Goal: Information Seeking & Learning: Understand process/instructions

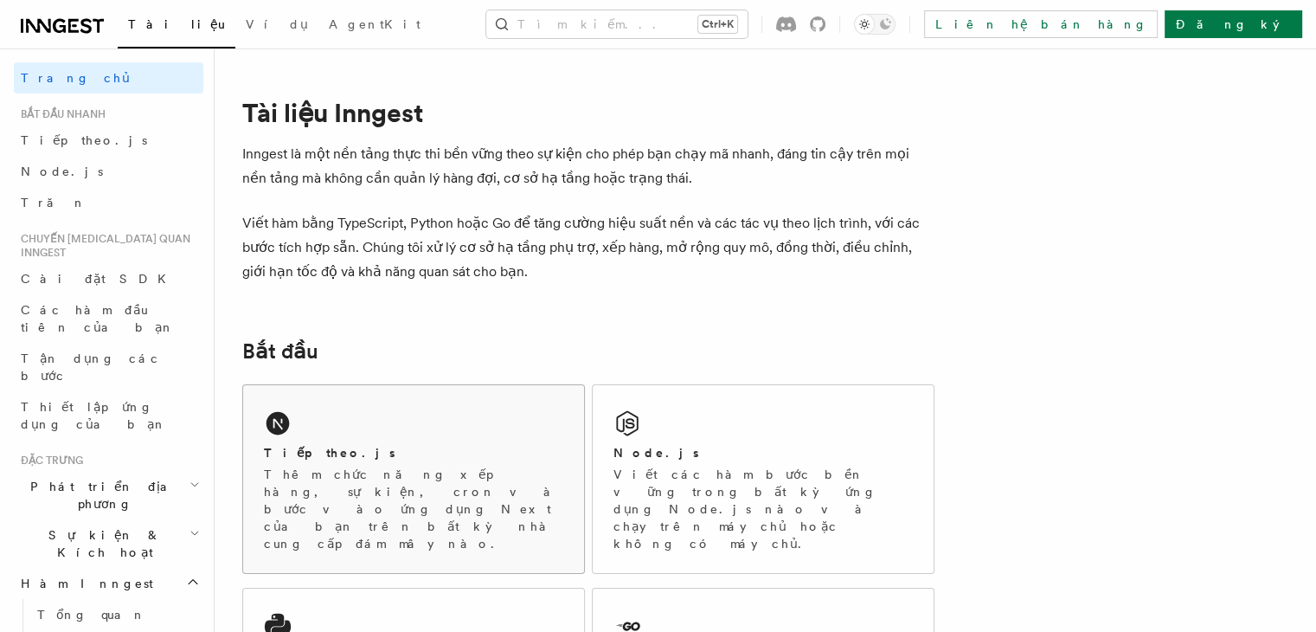
click at [323, 437] on div "Tiếp theo.js Thêm chức năng xếp hàng, sự kiện, cron và bước vào ứng dụng Next c…" at bounding box center [413, 479] width 341 height 188
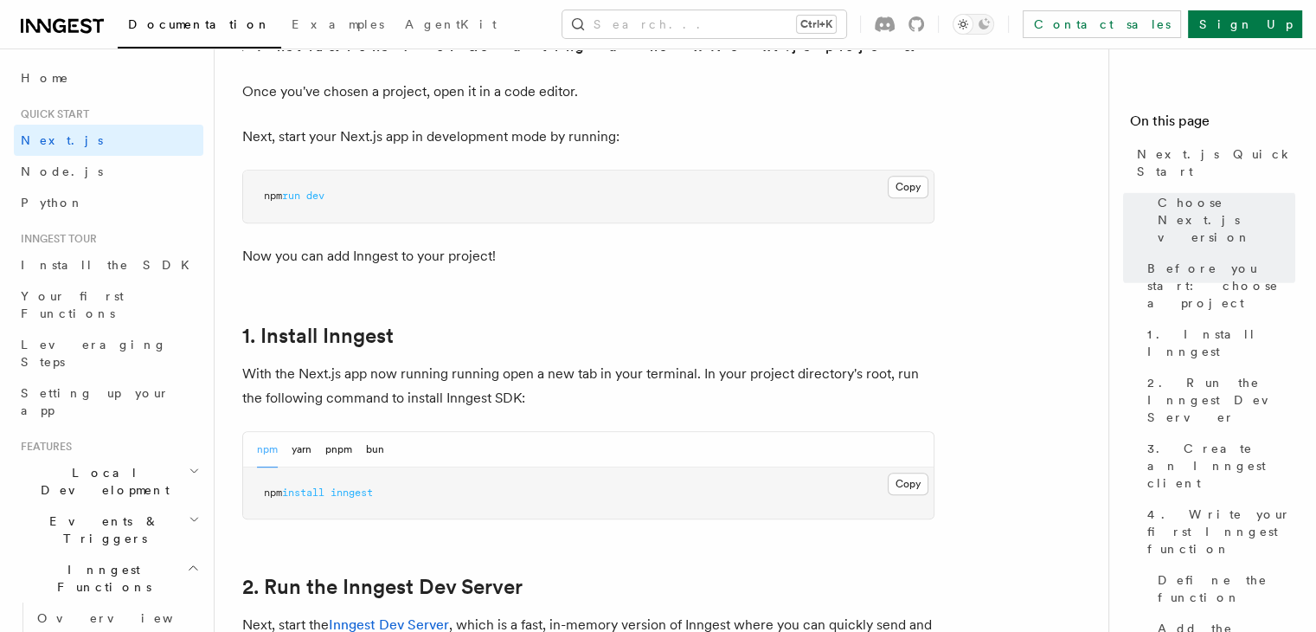
scroll to position [706, 0]
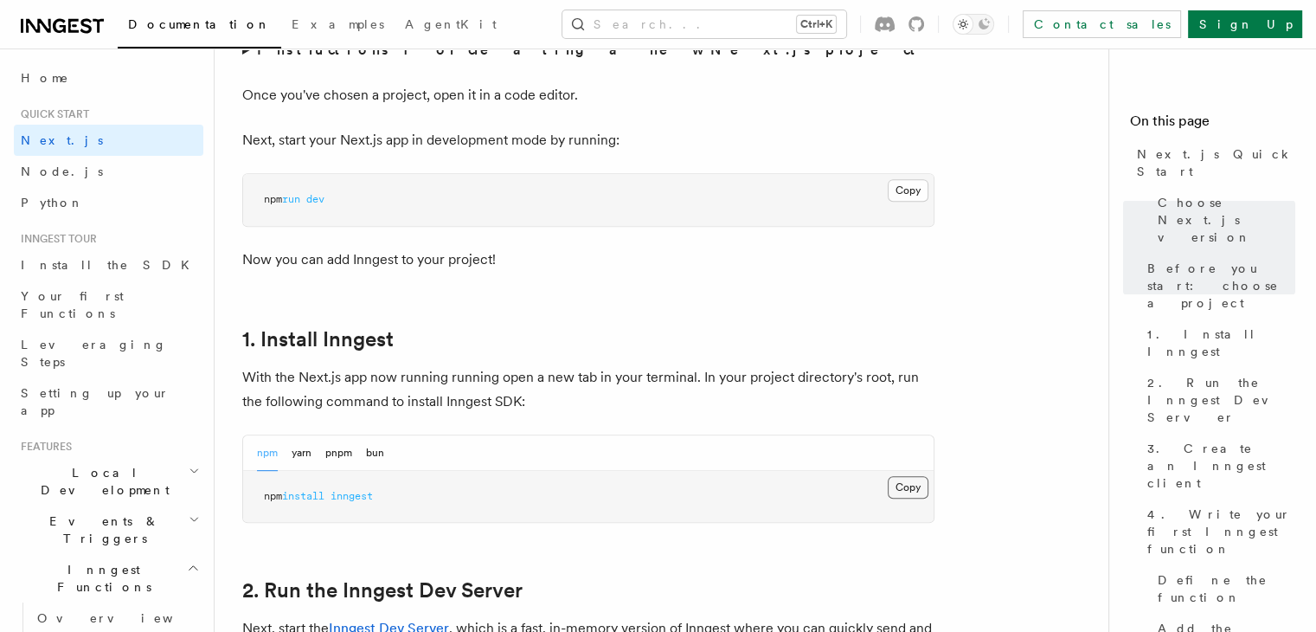
click at [894, 486] on button "Copy Copied" at bounding box center [908, 487] width 41 height 23
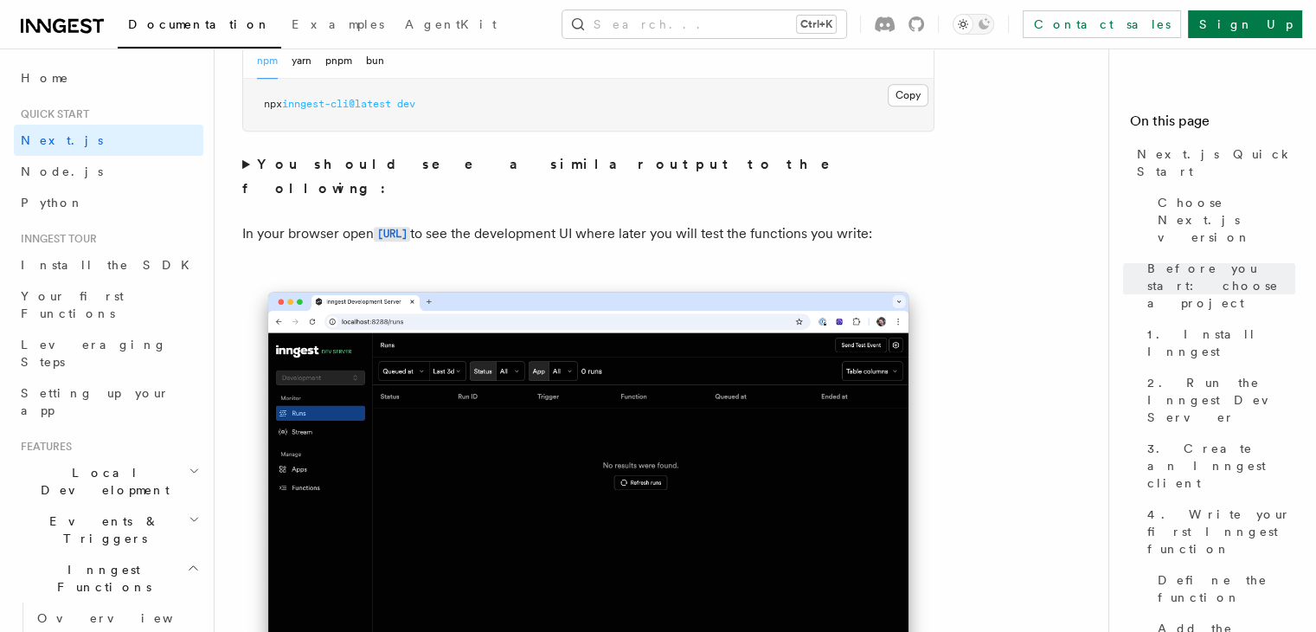
scroll to position [1505, 0]
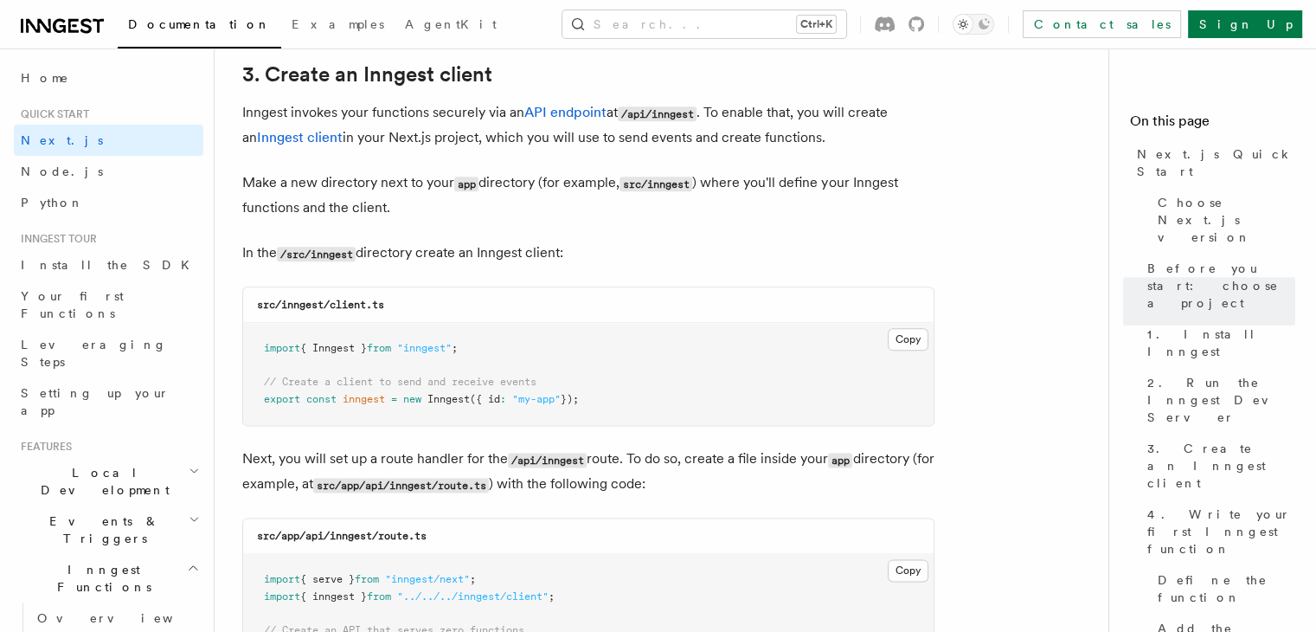
scroll to position [2052, 0]
drag, startPoint x: 281, startPoint y: 306, endPoint x: 410, endPoint y: 308, distance: 129.0
click at [410, 308] on div "src/inngest/client.ts" at bounding box center [588, 303] width 691 height 35
copy code "inngest/client.ts"
click at [904, 333] on button "Copy Copied" at bounding box center [908, 338] width 41 height 23
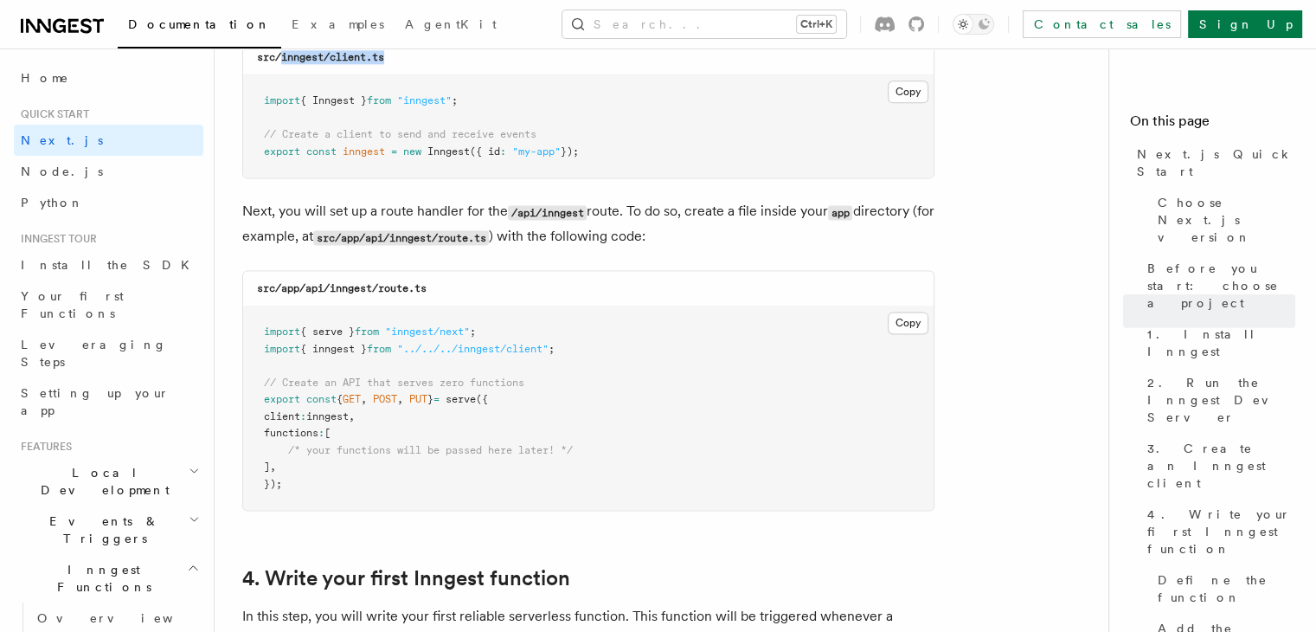
scroll to position [2300, 0]
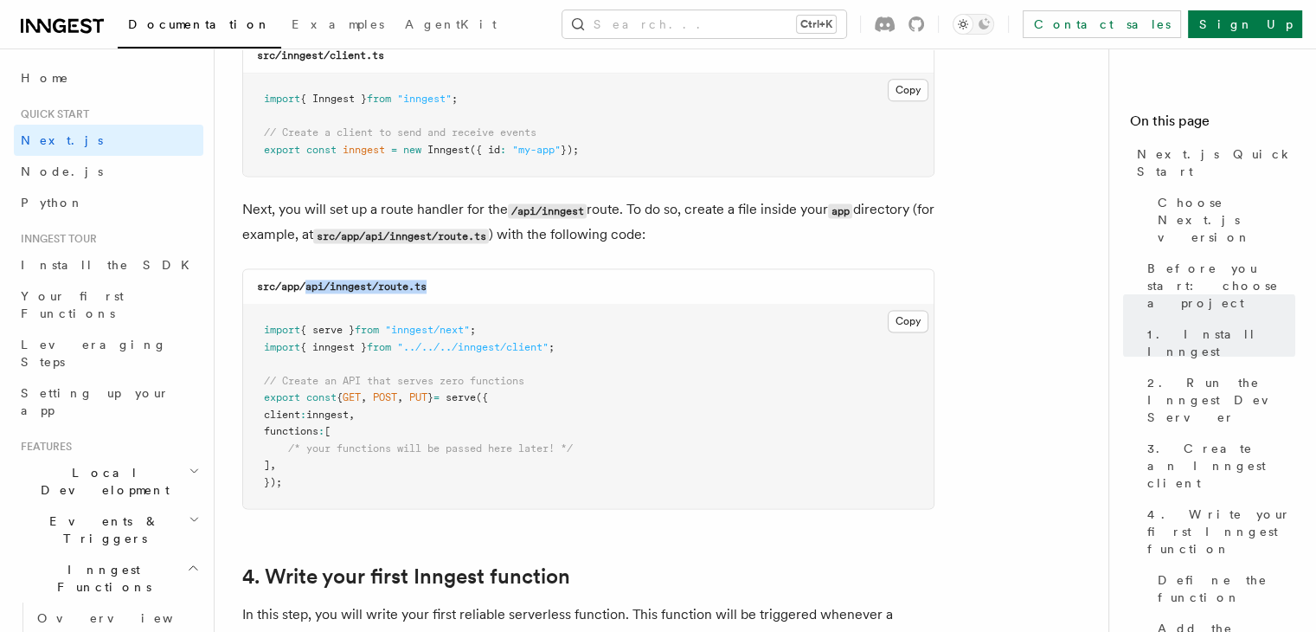
drag, startPoint x: 306, startPoint y: 291, endPoint x: 466, endPoint y: 288, distance: 159.3
click at [466, 288] on div "src/app/api/inngest/route.ts" at bounding box center [588, 286] width 691 height 35
copy code "api/inngest/route.ts"
click at [910, 325] on button "Copy Copied" at bounding box center [908, 321] width 41 height 23
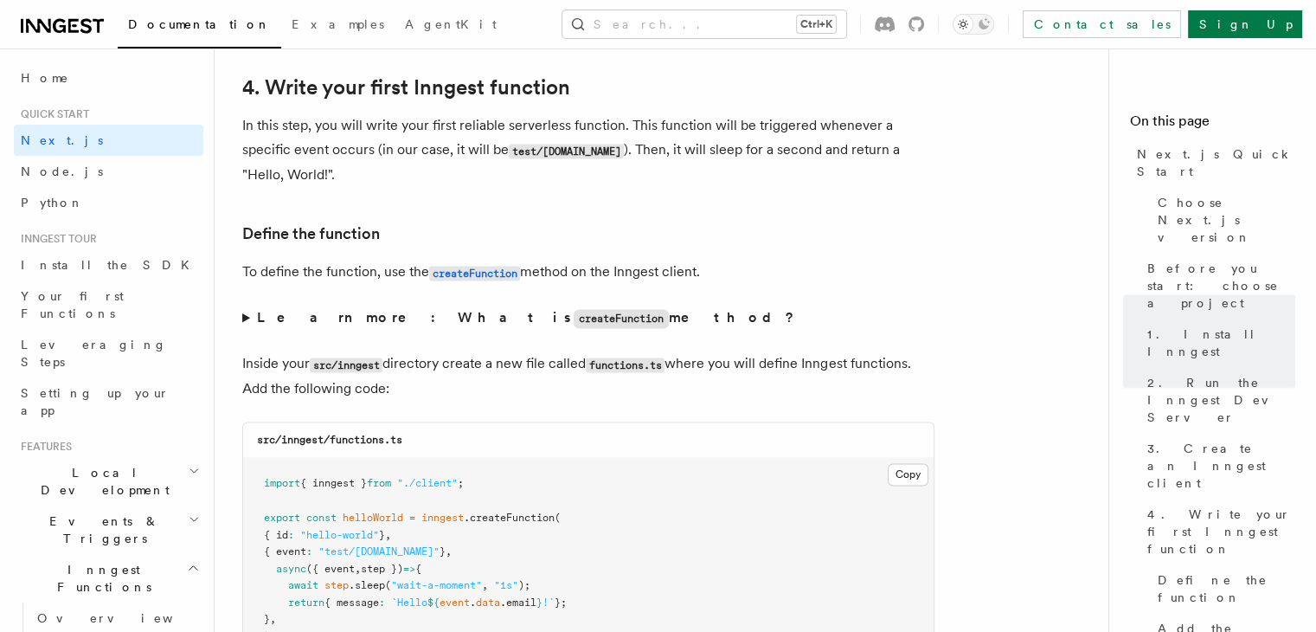
scroll to position [2801, 0]
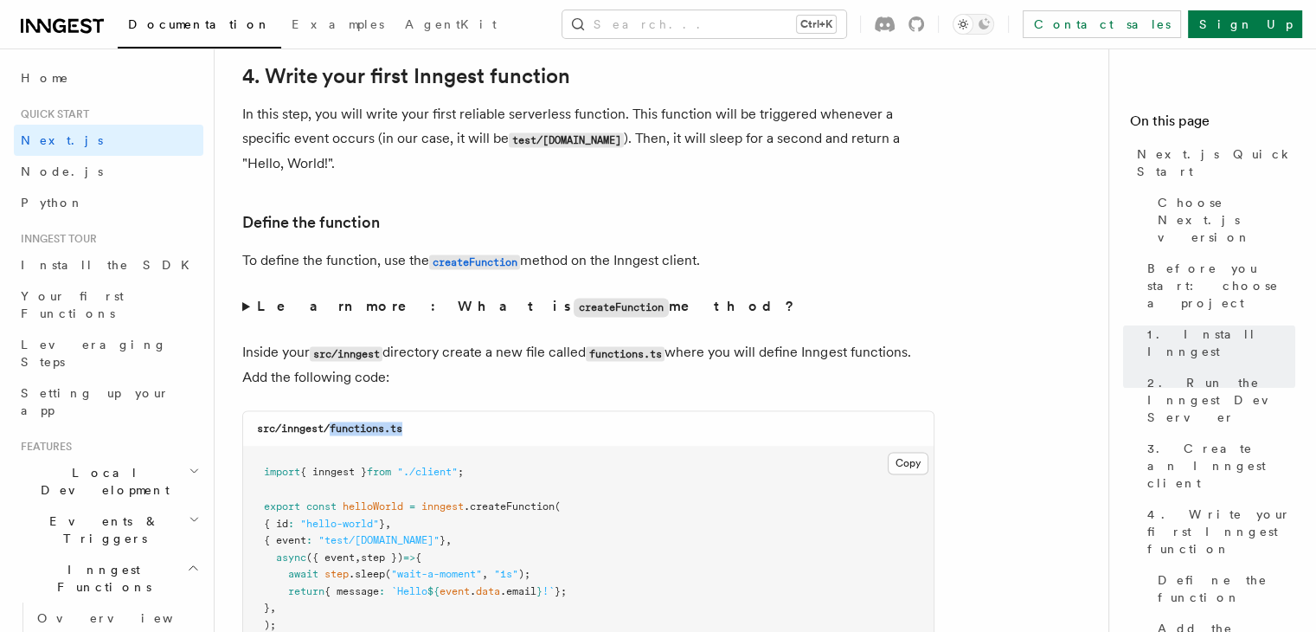
drag, startPoint x: 332, startPoint y: 434, endPoint x: 472, endPoint y: 434, distance: 139.3
click at [472, 434] on div "src/inngest/functions.ts" at bounding box center [588, 428] width 691 height 35
copy code "functions.ts"
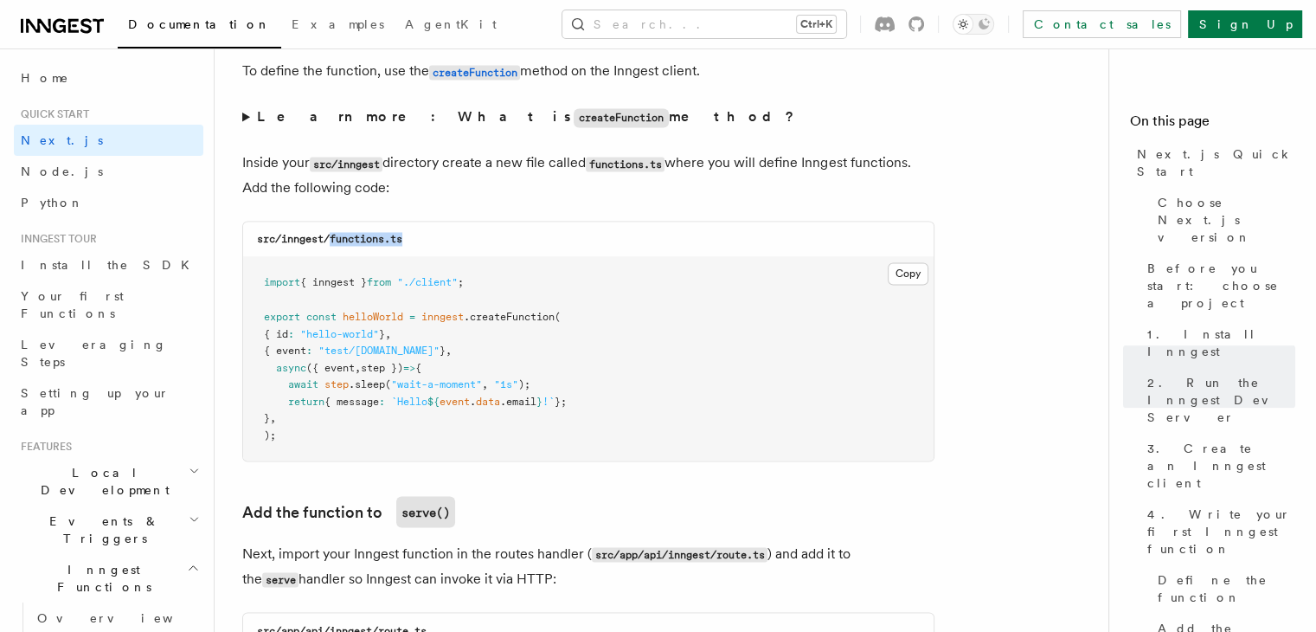
scroll to position [2991, 0]
click at [897, 278] on button "Copy Copied" at bounding box center [908, 272] width 41 height 23
